Goal: Transaction & Acquisition: Book appointment/travel/reservation

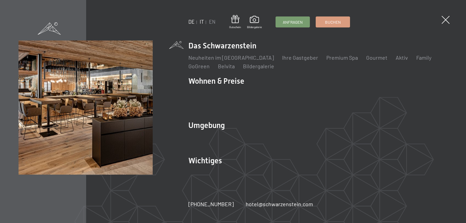
click at [202, 22] on link "IT" at bounding box center [202, 22] width 4 height 6
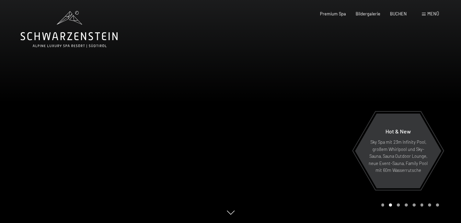
click at [432, 14] on span "Menü" at bounding box center [433, 13] width 12 height 5
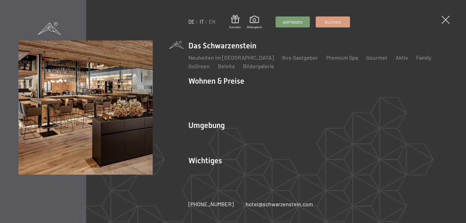
click at [201, 22] on link "IT" at bounding box center [202, 22] width 4 height 6
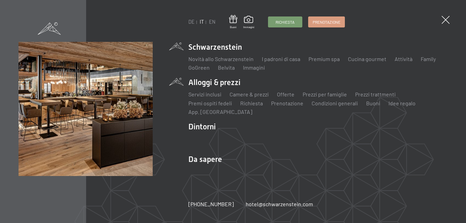
click at [328, 23] on span "Prenotazione" at bounding box center [327, 22] width 28 height 6
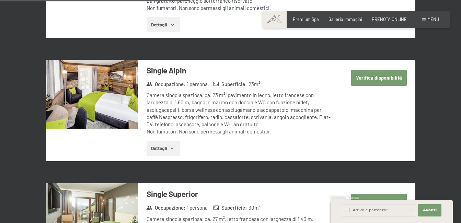
scroll to position [993, 0]
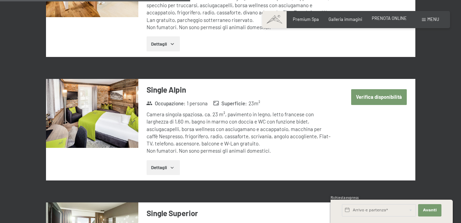
click at [390, 19] on span "PRENOTA ONLINE" at bounding box center [389, 17] width 35 height 5
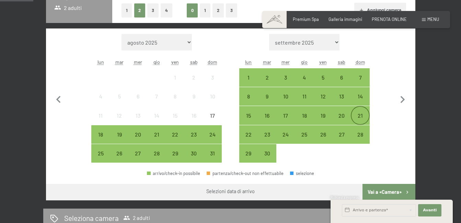
click at [359, 116] on div "21" at bounding box center [359, 121] width 17 height 17
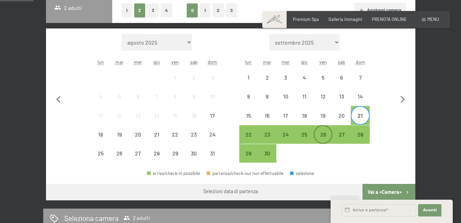
click at [323, 135] on div "26" at bounding box center [322, 140] width 17 height 17
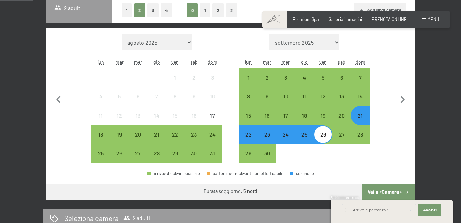
click at [394, 191] on button "Vai a «Camera»" at bounding box center [388, 192] width 53 height 16
